Goal: Task Accomplishment & Management: Use online tool/utility

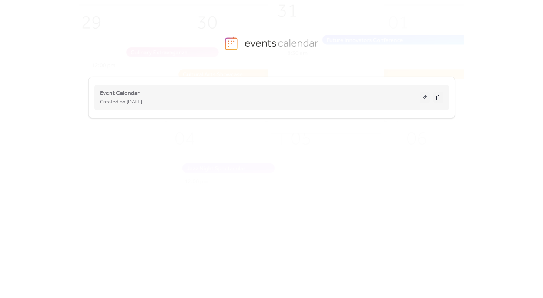
click at [420, 98] on button at bounding box center [425, 97] width 10 height 11
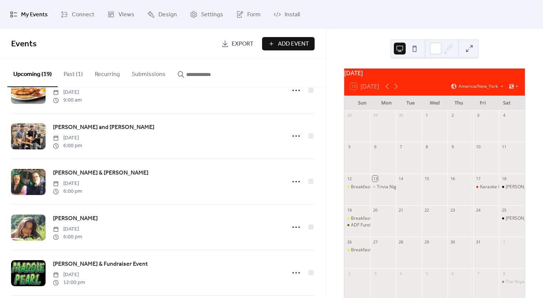
scroll to position [484, 0]
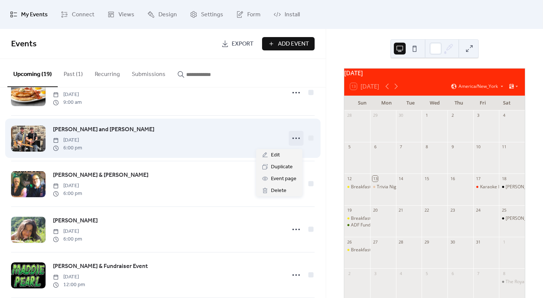
click at [293, 143] on icon at bounding box center [296, 138] width 12 height 12
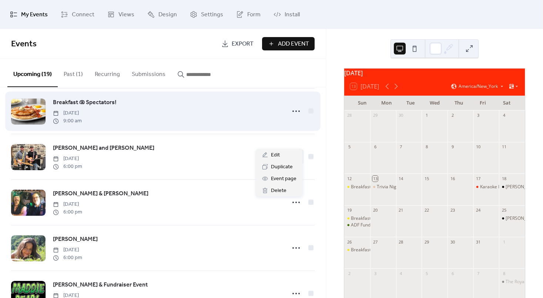
scroll to position [465, 0]
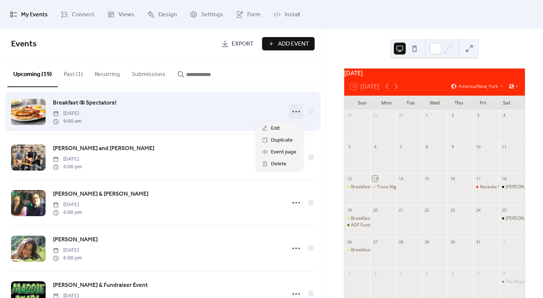
click at [297, 117] on icon at bounding box center [296, 112] width 12 height 12
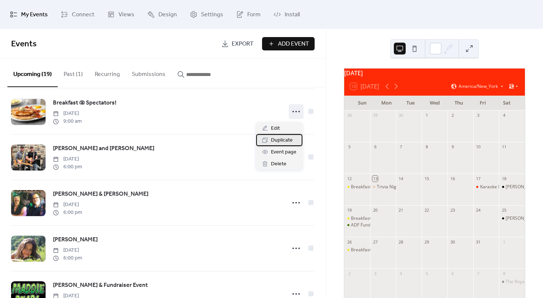
click at [281, 142] on span "Duplicate" at bounding box center [282, 140] width 22 height 9
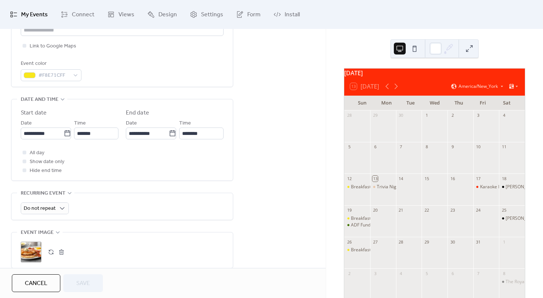
scroll to position [199, 0]
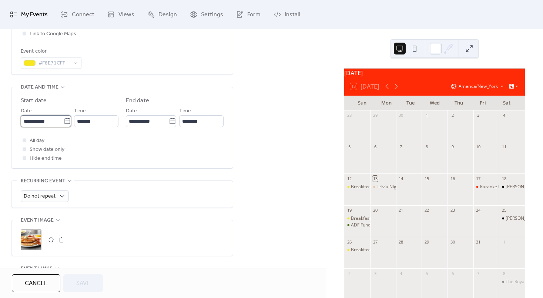
click at [54, 122] on input "**********" at bounding box center [42, 121] width 43 height 12
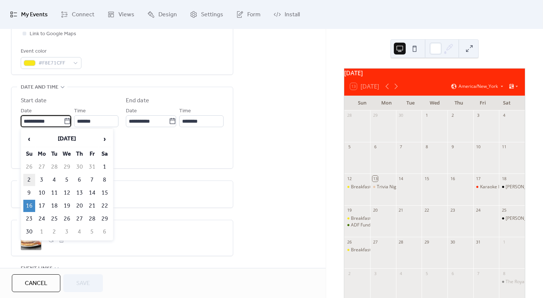
click at [32, 179] on td "2" at bounding box center [29, 180] width 12 height 12
type input "**********"
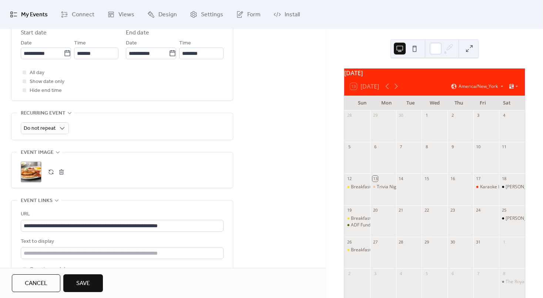
scroll to position [376, 0]
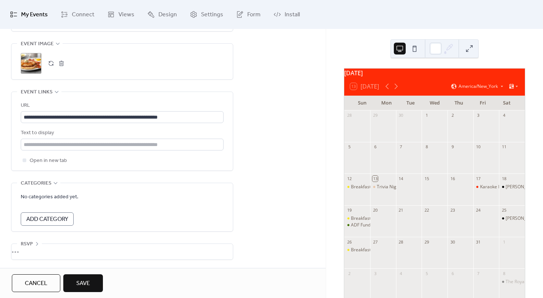
click at [99, 282] on button "Save" at bounding box center [83, 283] width 40 height 18
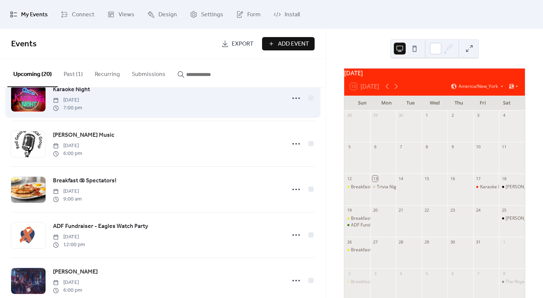
scroll to position [69, 0]
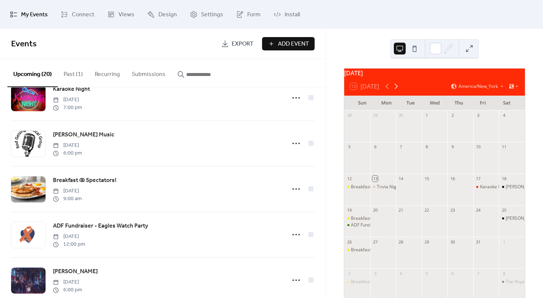
click at [398, 91] on icon at bounding box center [396, 86] width 9 height 9
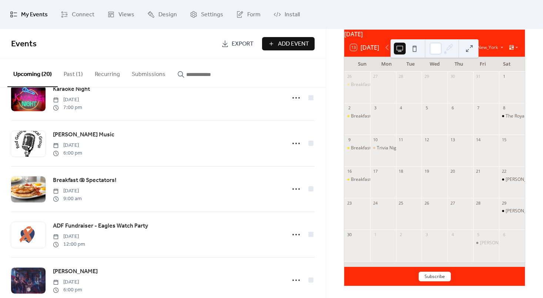
click at [490, 31] on div "[DATE]" at bounding box center [434, 34] width 181 height 9
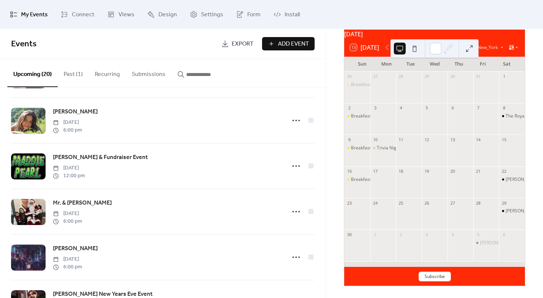
scroll to position [642, 0]
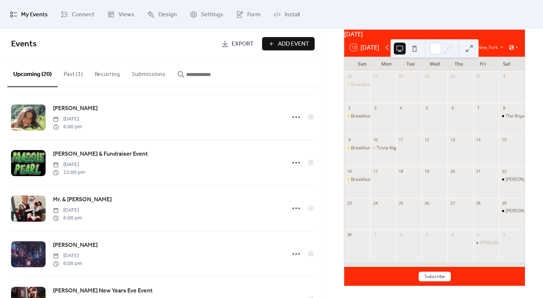
click at [388, 52] on icon at bounding box center [387, 47] width 9 height 9
